Goal: Obtain resource: Download file/media

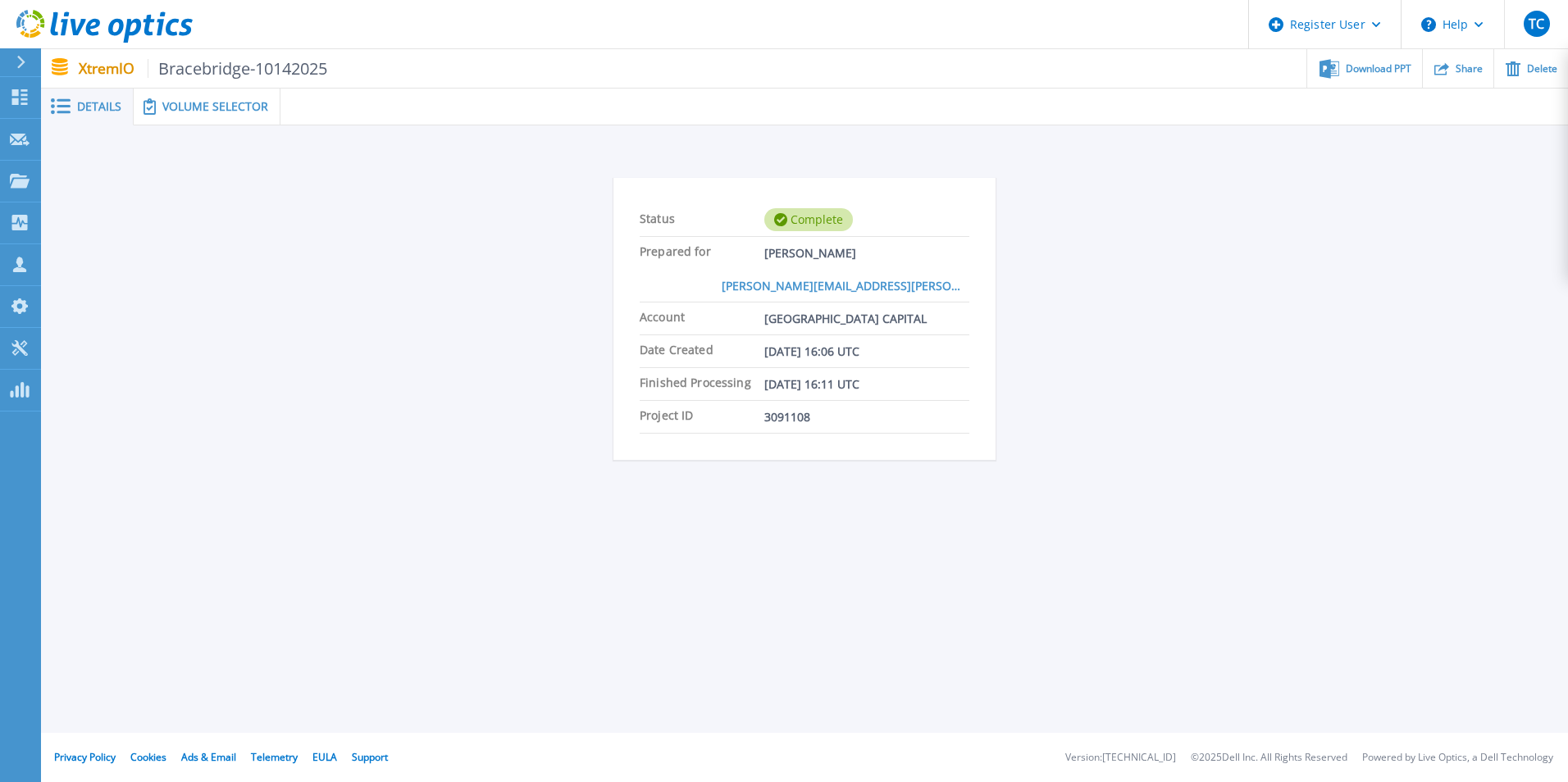
click at [80, 111] on span "Details" at bounding box center [99, 106] width 45 height 11
click at [204, 108] on span "Volume Selector" at bounding box center [215, 106] width 106 height 11
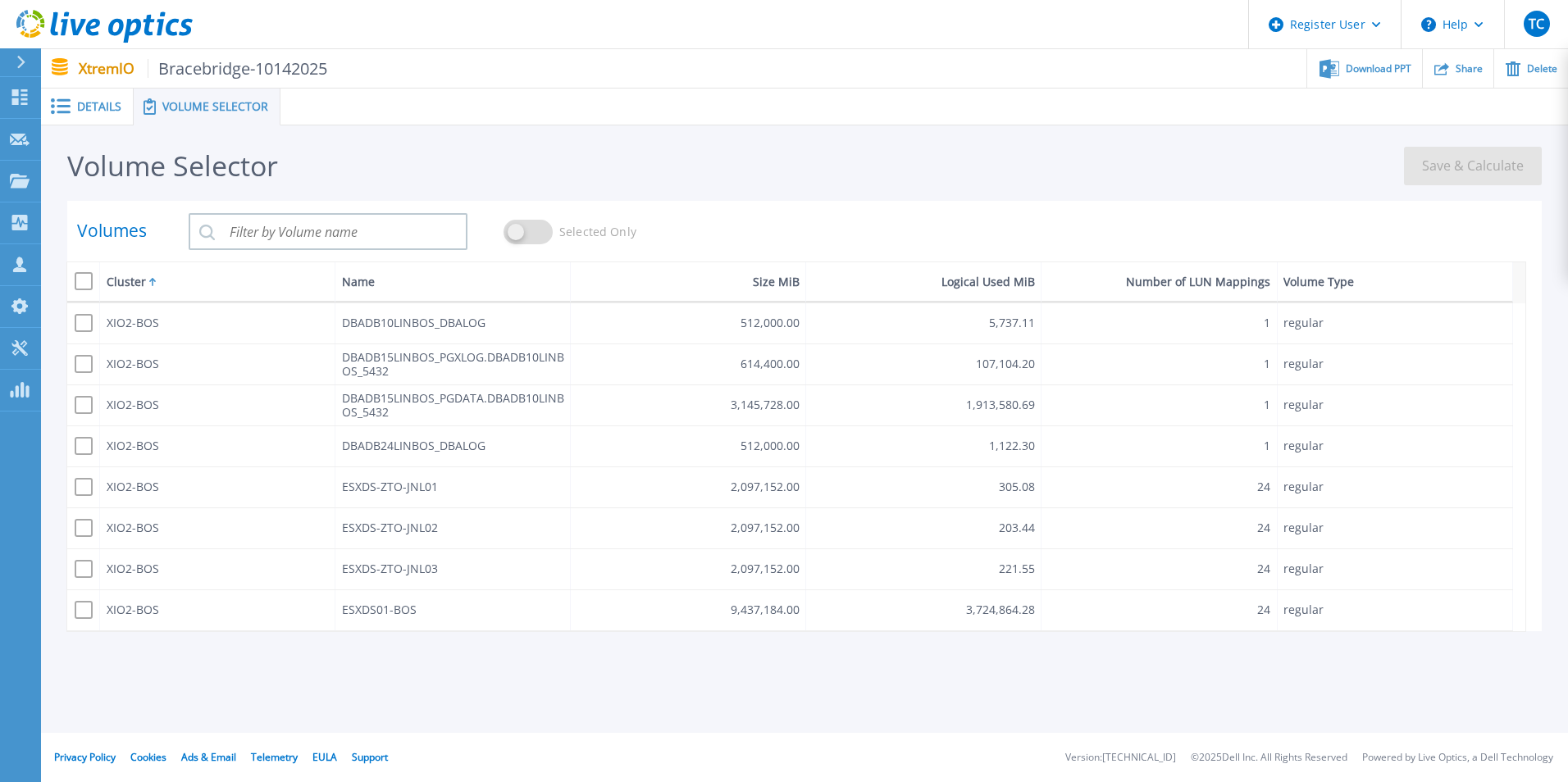
click at [83, 110] on span "Details" at bounding box center [99, 106] width 45 height 11
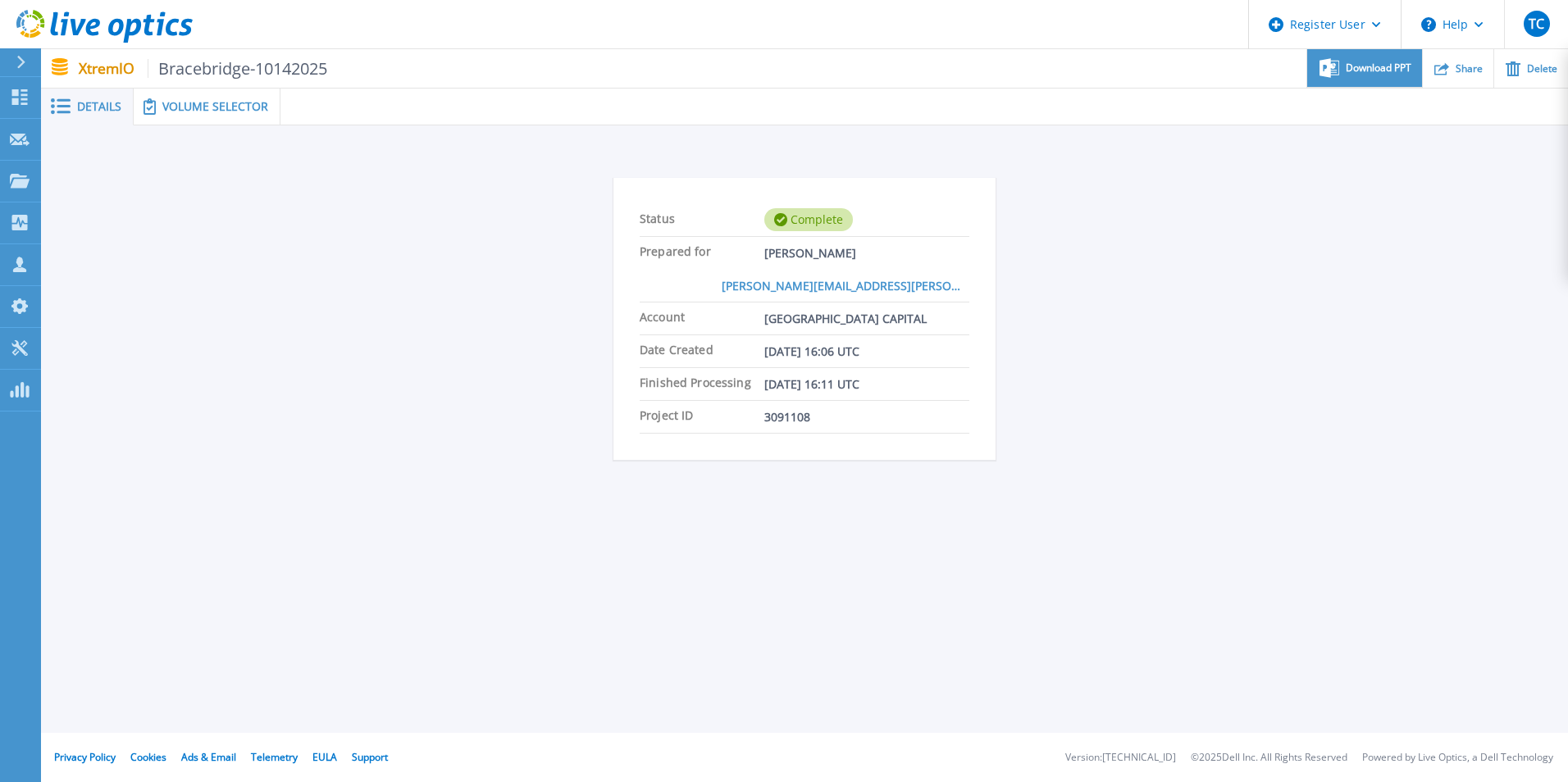
click at [1374, 57] on div "Download PPT" at bounding box center [1365, 68] width 114 height 38
click at [258, 386] on div "Status Complete Prepared for Chuck Cifuni chuck.cifuni@brcap.com Account BRACEB…" at bounding box center [804, 322] width 1478 height 341
click at [220, 106] on span "Volume Selector" at bounding box center [215, 106] width 106 height 11
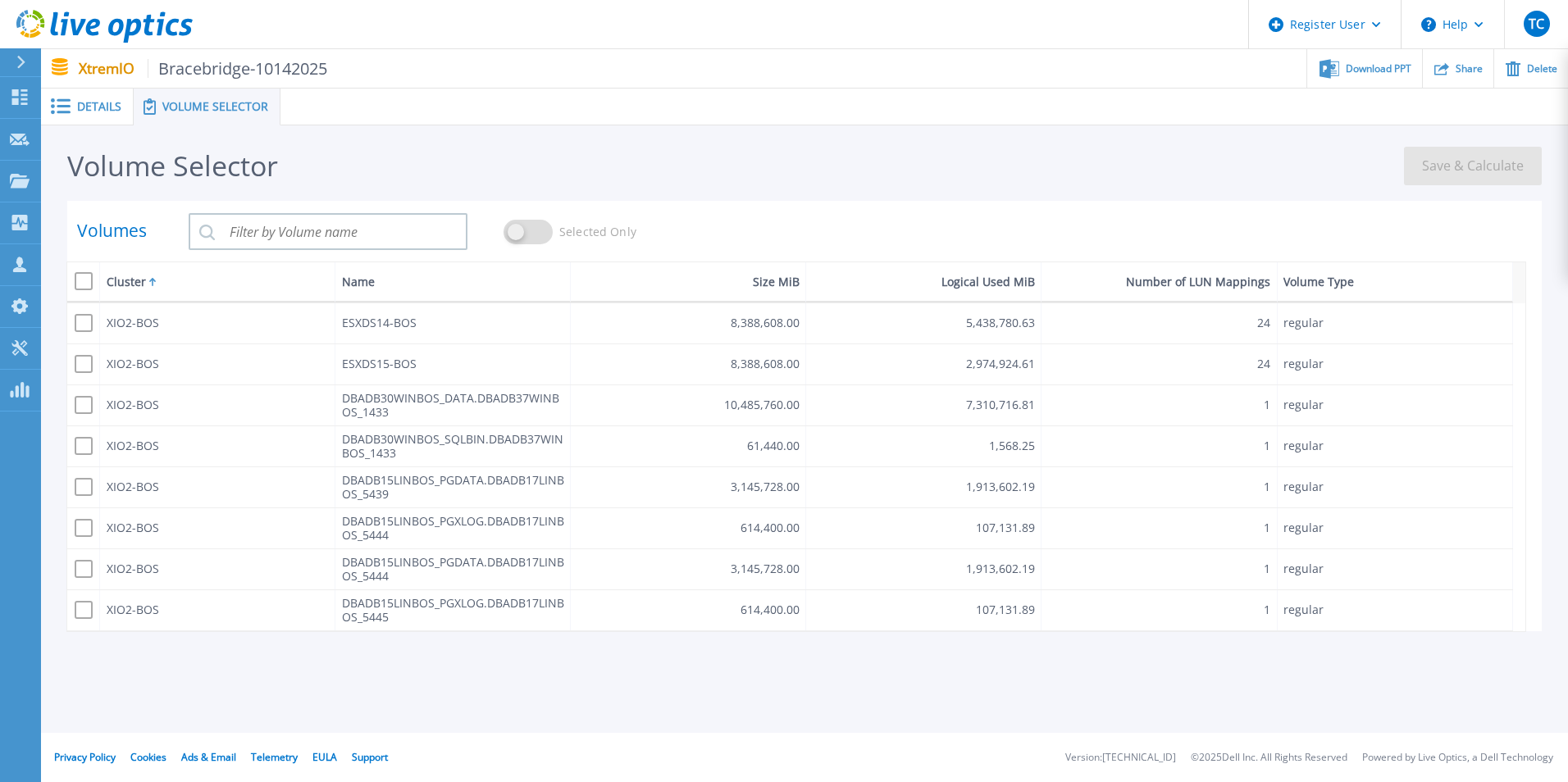
scroll to position [4100, 0]
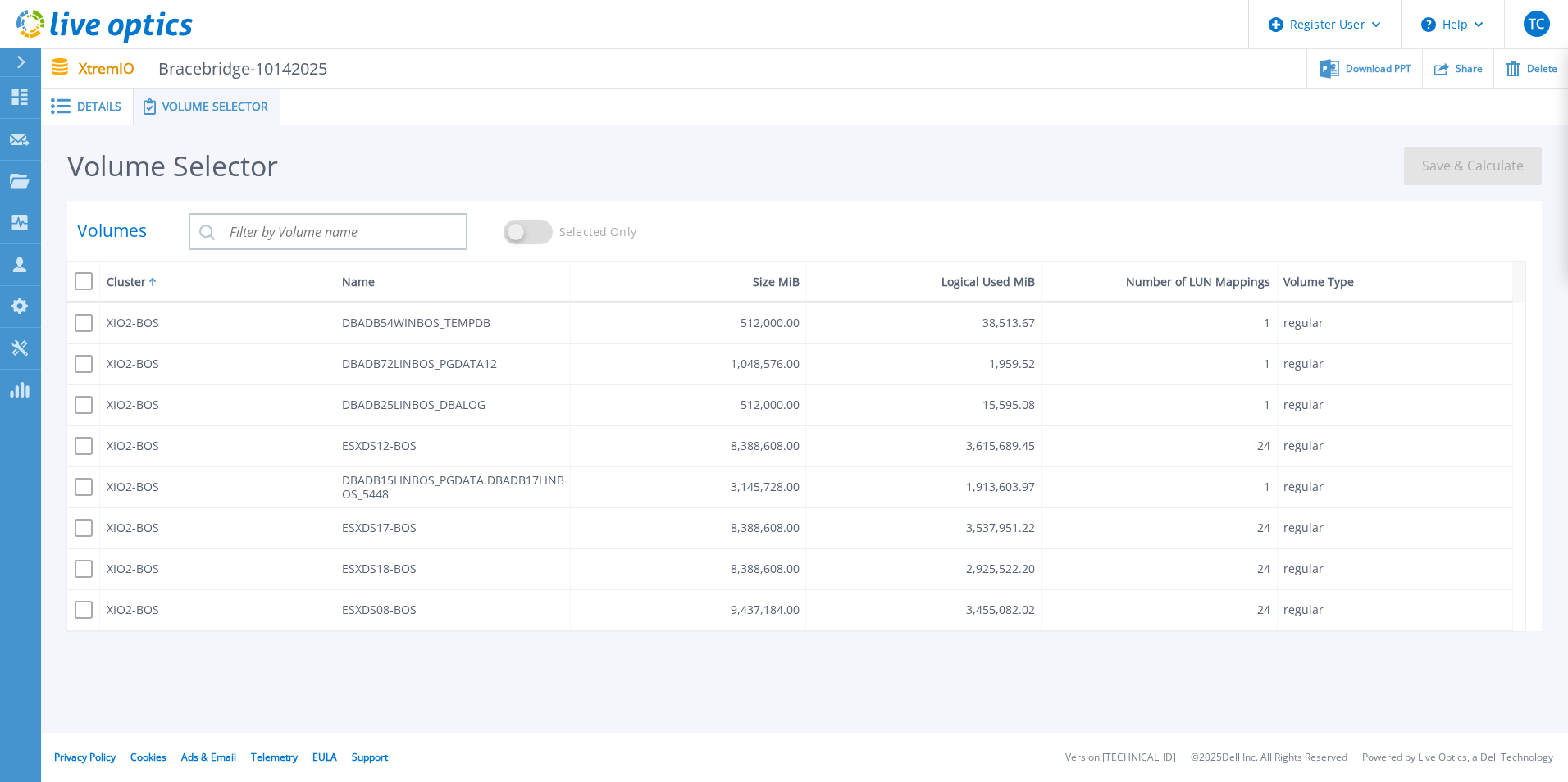
click at [72, 108] on span at bounding box center [58, 106] width 36 height 16
